Goal: Task Accomplishment & Management: Manage account settings

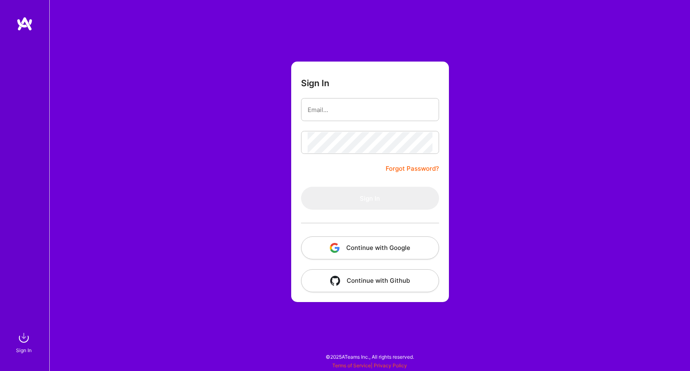
click at [386, 244] on button "Continue with Google" at bounding box center [370, 248] width 138 height 23
click at [332, 242] on button "Continue with Google" at bounding box center [370, 248] width 138 height 23
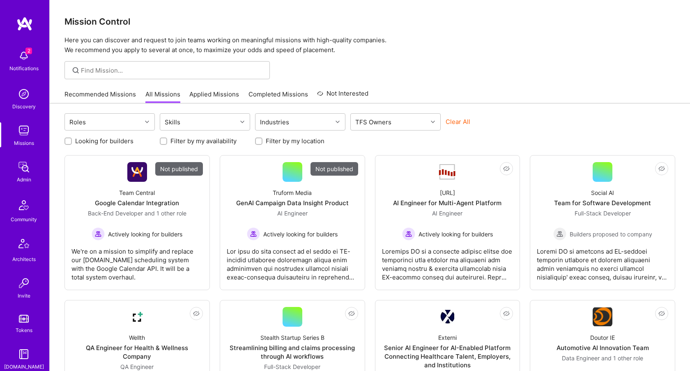
scroll to position [153, 0]
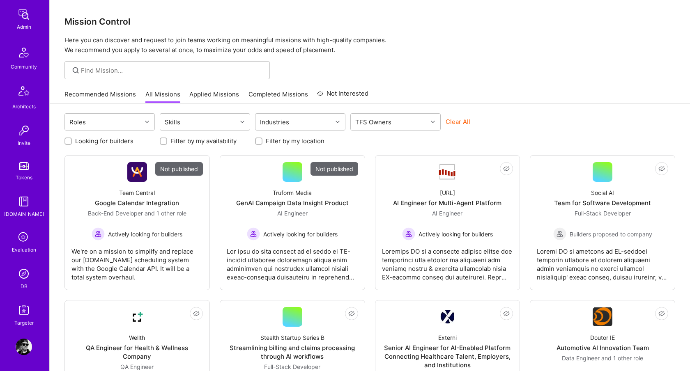
click at [26, 344] on img at bounding box center [24, 347] width 16 height 16
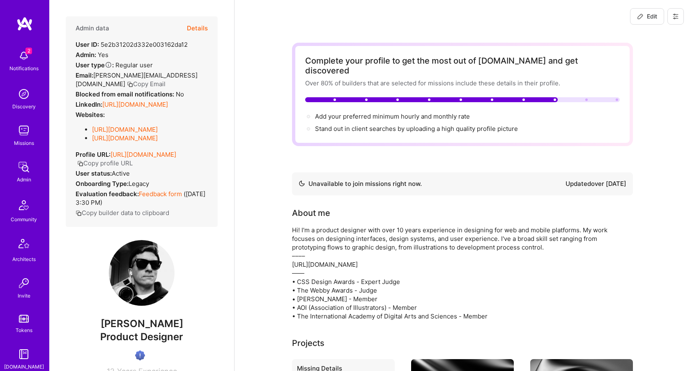
click at [675, 17] on icon at bounding box center [675, 16] width 7 height 7
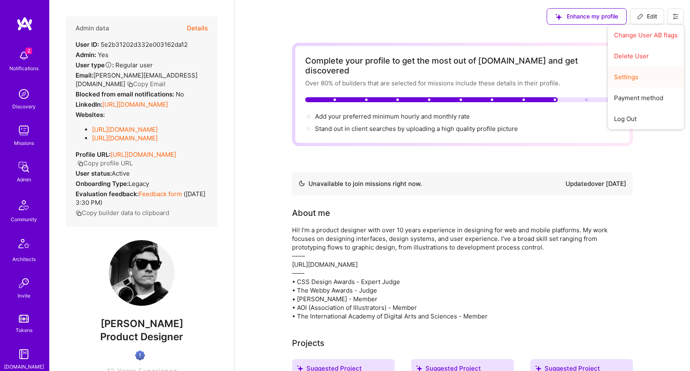
click at [642, 74] on button "Settings" at bounding box center [646, 77] width 76 height 21
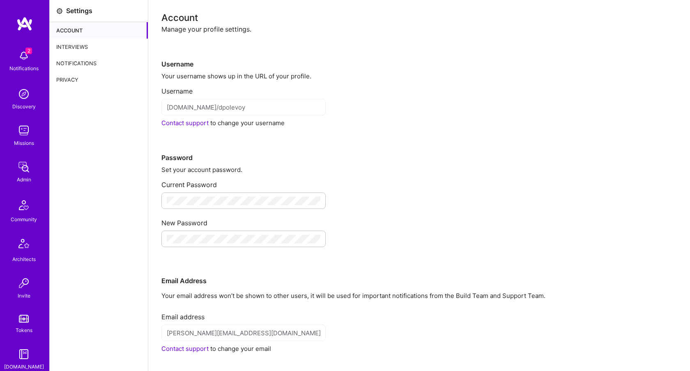
click at [82, 64] on div "Notifications" at bounding box center [99, 63] width 98 height 16
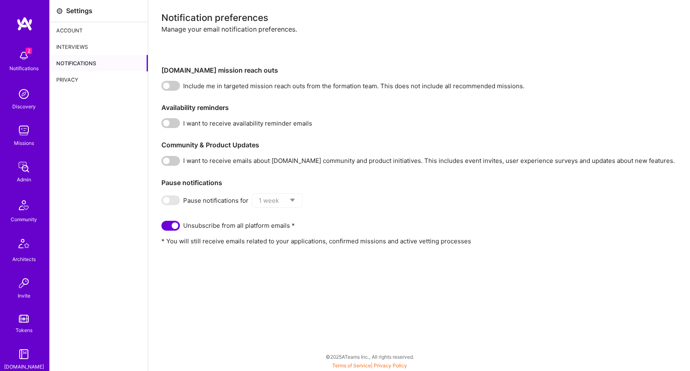
click at [82, 41] on div "Interviews" at bounding box center [99, 47] width 98 height 16
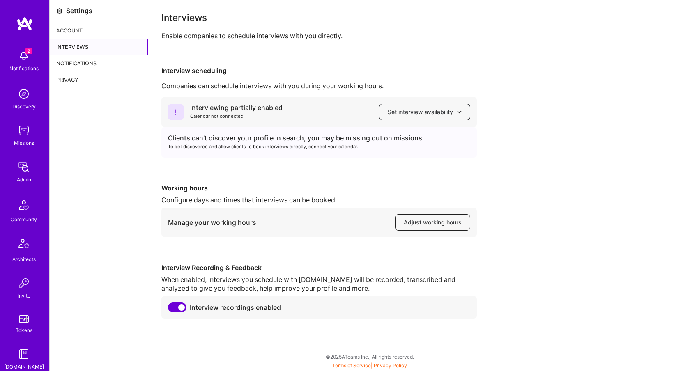
click at [432, 225] on span "Adjust working hours" at bounding box center [433, 222] width 58 height 8
click at [415, 227] on button "Adjust working hours" at bounding box center [432, 222] width 75 height 16
click at [419, 221] on span "Adjust working hours" at bounding box center [433, 222] width 58 height 8
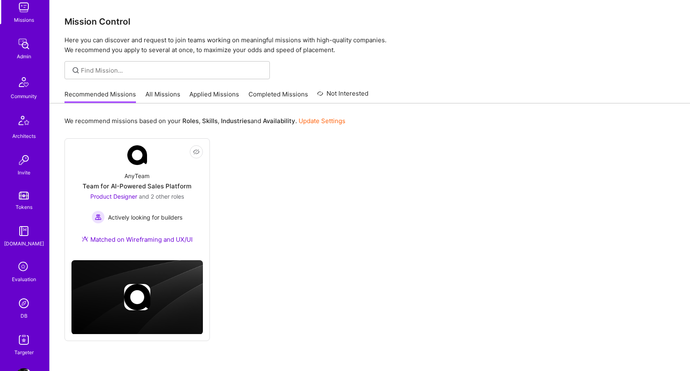
scroll to position [153, 0]
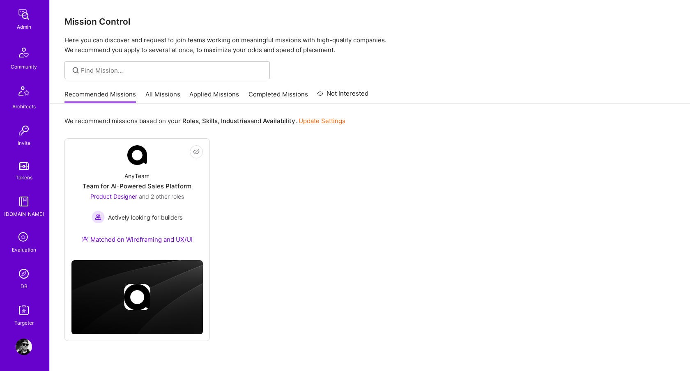
click at [23, 344] on img at bounding box center [24, 347] width 16 height 16
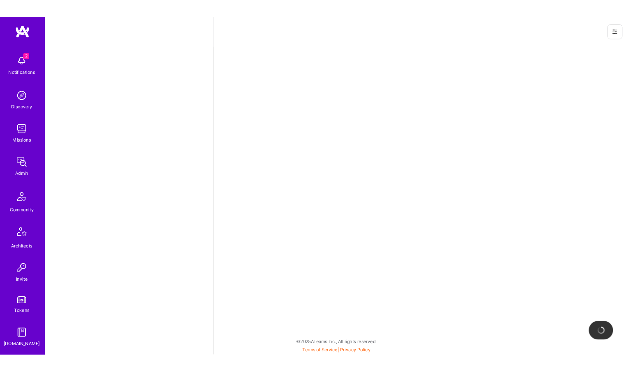
scroll to position [8, 0]
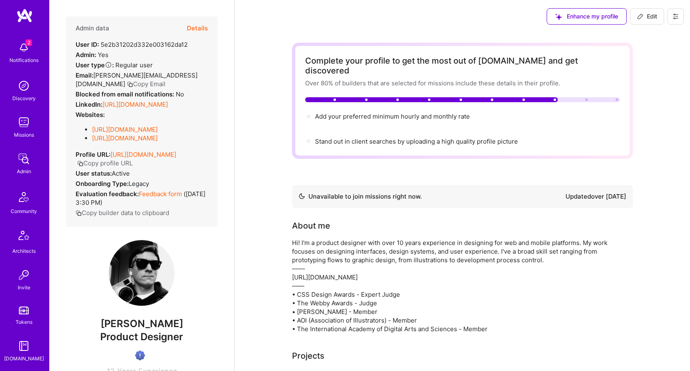
click at [681, 17] on button at bounding box center [675, 16] width 16 height 16
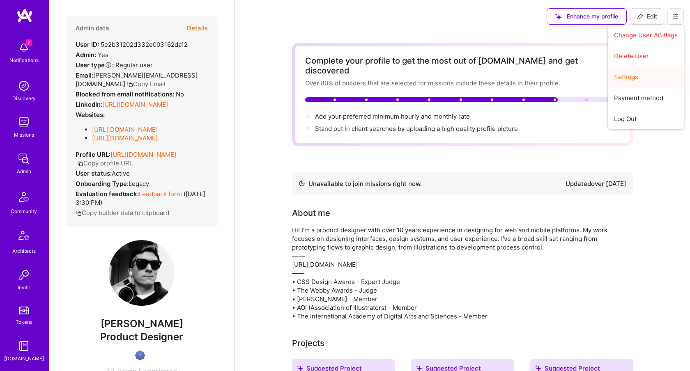
click at [634, 78] on button "Settings" at bounding box center [646, 77] width 76 height 21
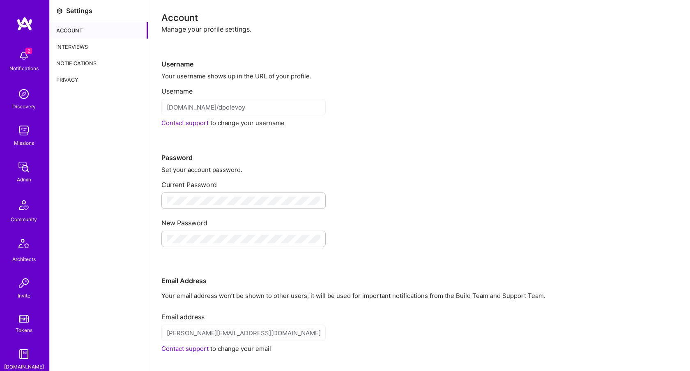
click at [85, 49] on div "Interviews" at bounding box center [99, 47] width 98 height 16
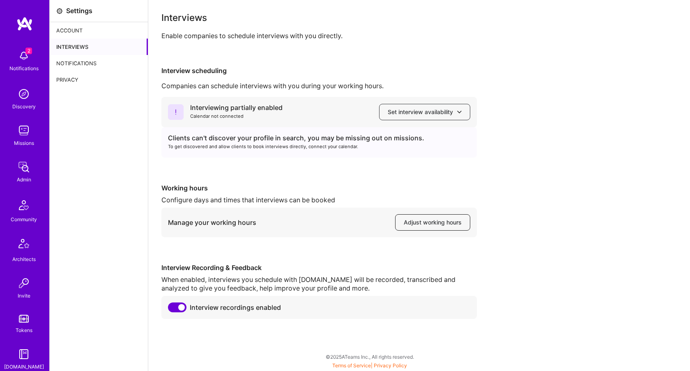
click at [424, 220] on span "Adjust working hours" at bounding box center [433, 222] width 58 height 8
